Goal: Navigation & Orientation: Find specific page/section

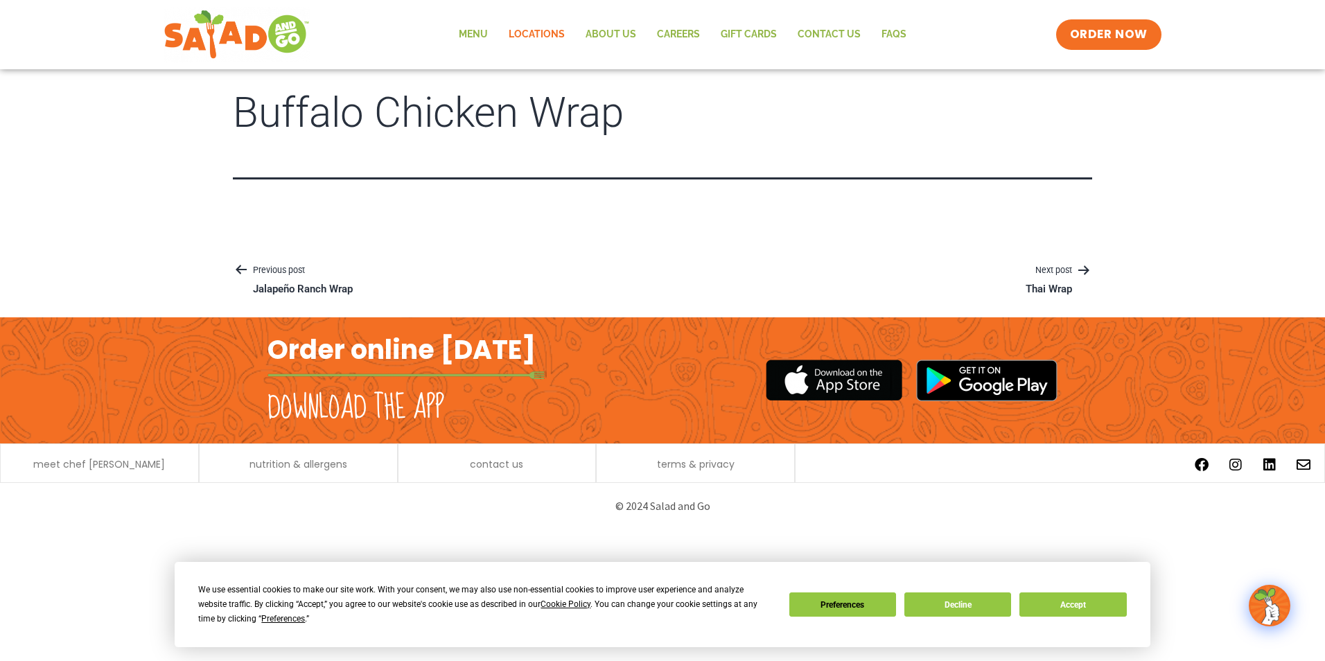
click at [502, 35] on link "Locations" at bounding box center [536, 35] width 77 height 32
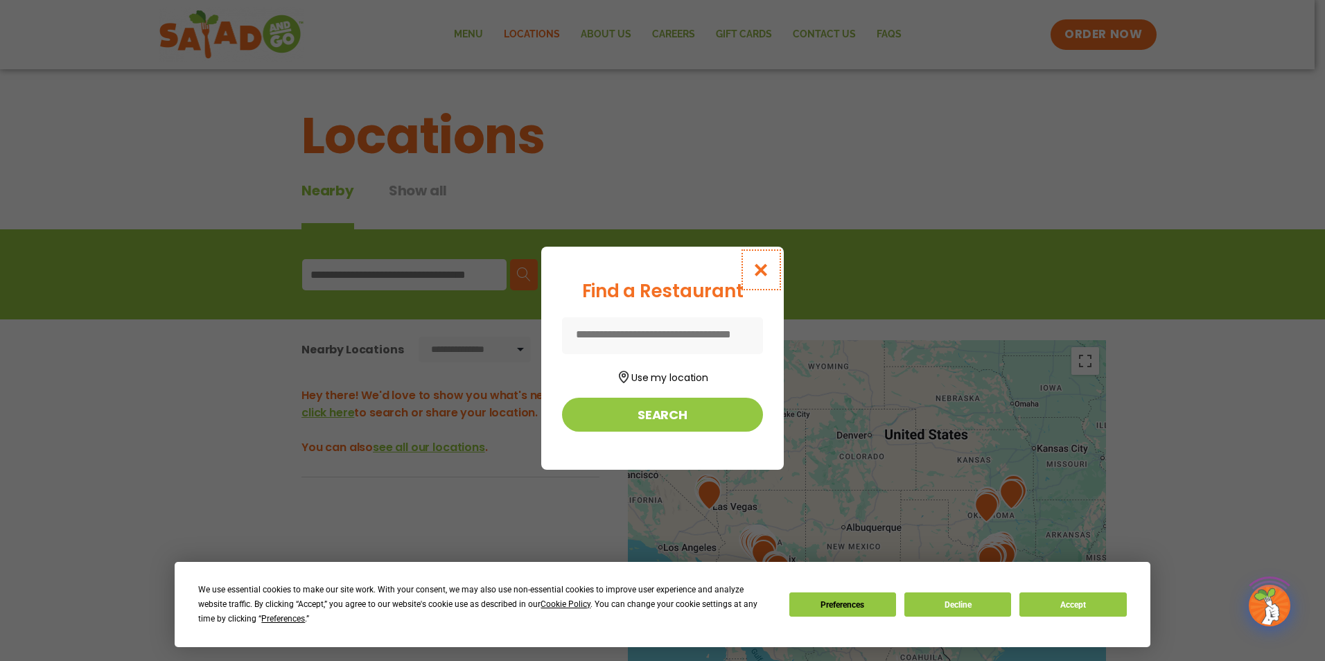
click at [766, 269] on icon "Close modal" at bounding box center [760, 270] width 17 height 15
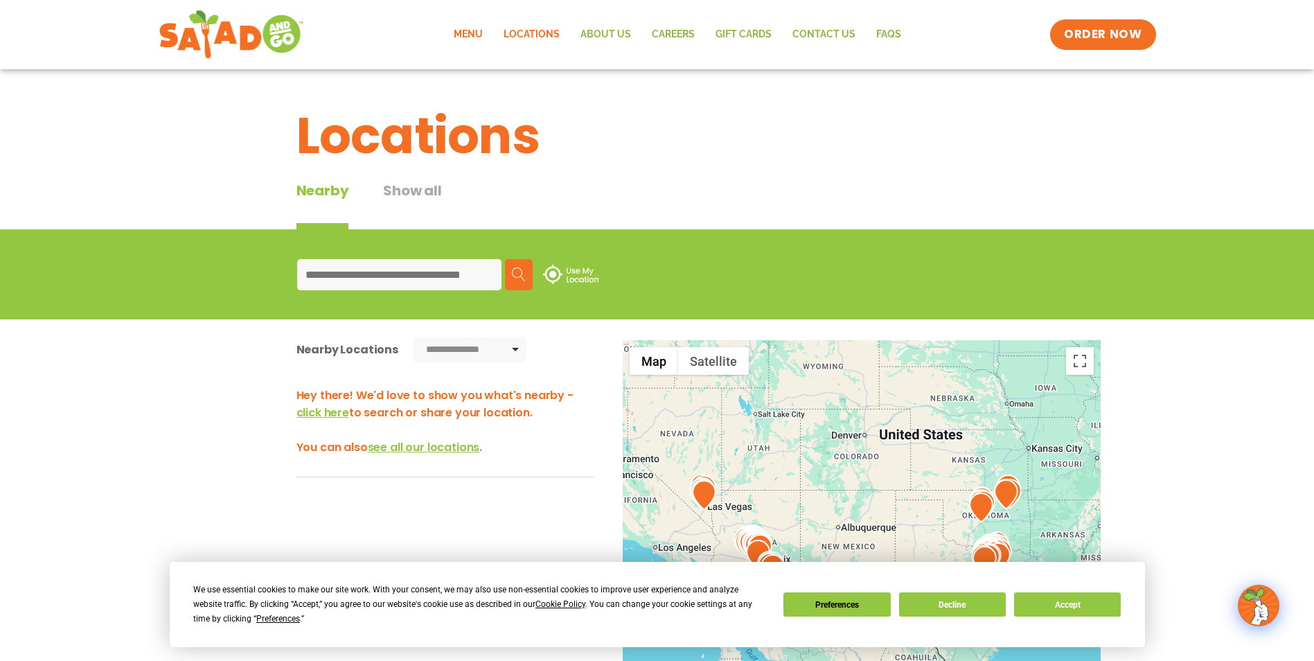
click at [470, 34] on link "Menu" at bounding box center [468, 35] width 50 height 32
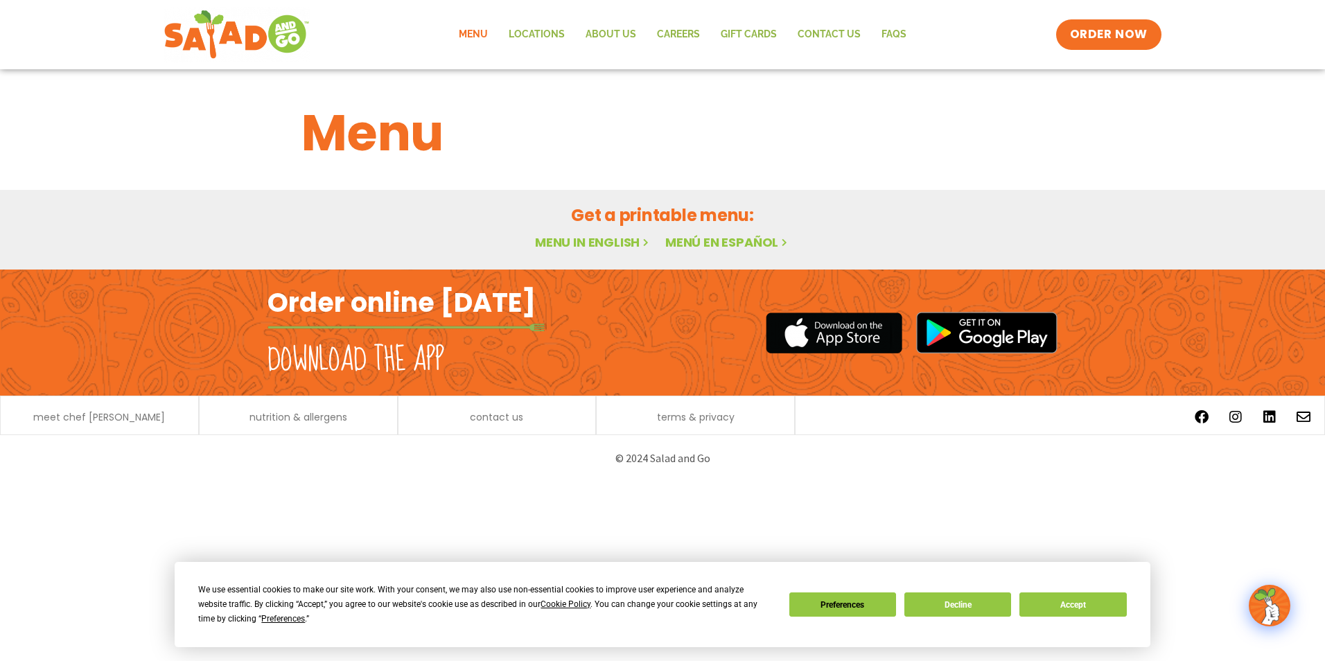
click at [491, 35] on link "Menu" at bounding box center [473, 35] width 50 height 32
click at [949, 604] on button "Decline" at bounding box center [957, 604] width 107 height 24
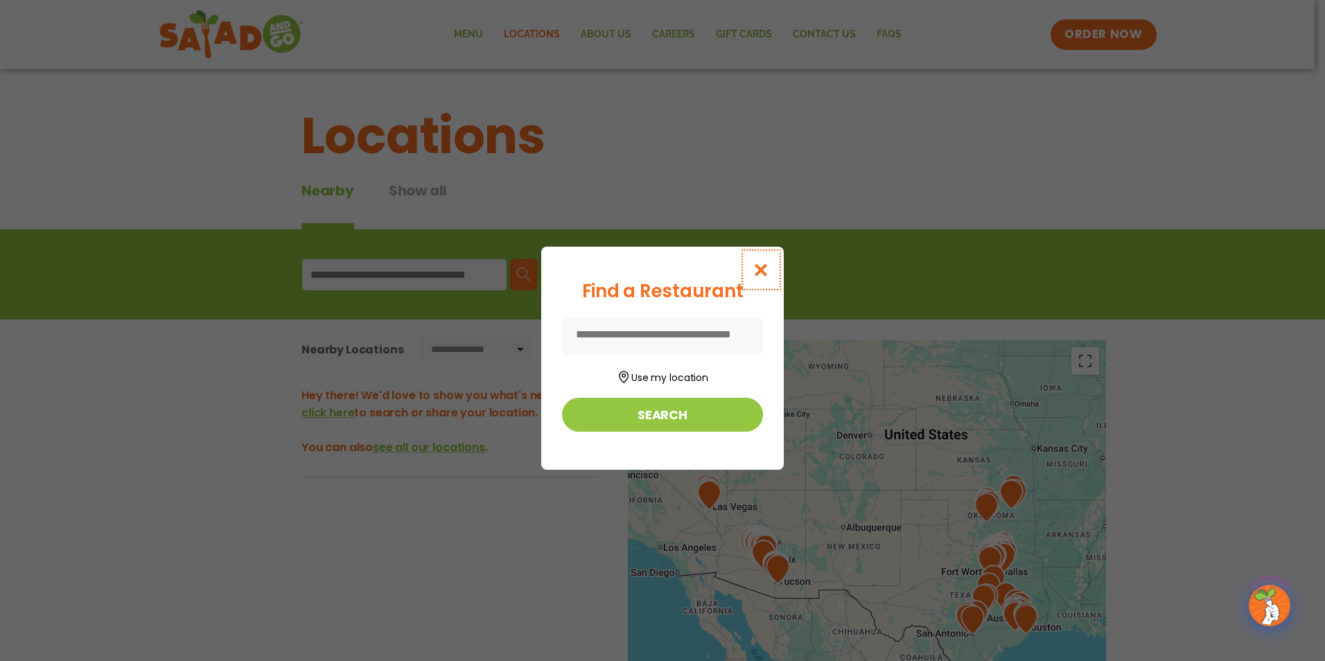
click at [763, 267] on icon "Close modal" at bounding box center [760, 270] width 17 height 15
